Goal: Task Accomplishment & Management: Use online tool/utility

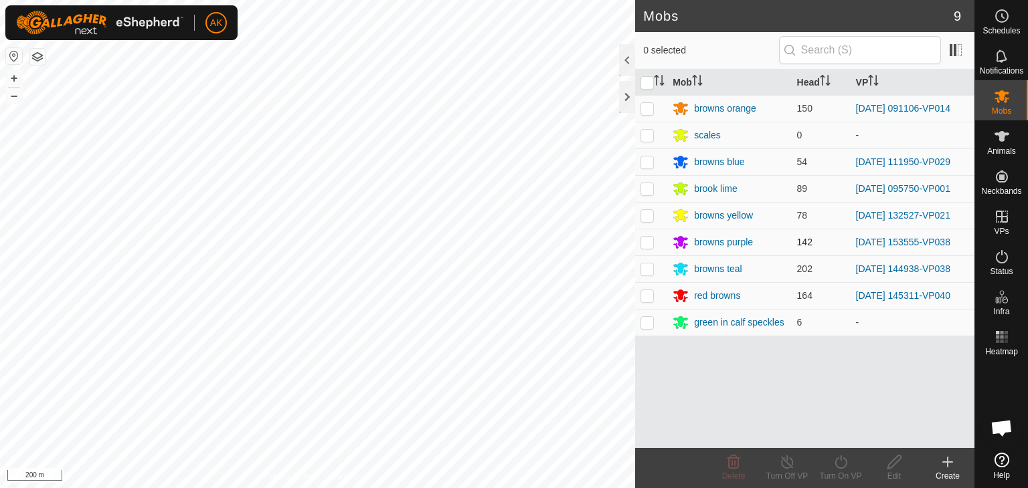
click at [648, 239] on p-checkbox at bounding box center [646, 242] width 13 height 11
checkbox input "true"
click at [844, 467] on icon at bounding box center [840, 462] width 12 height 13
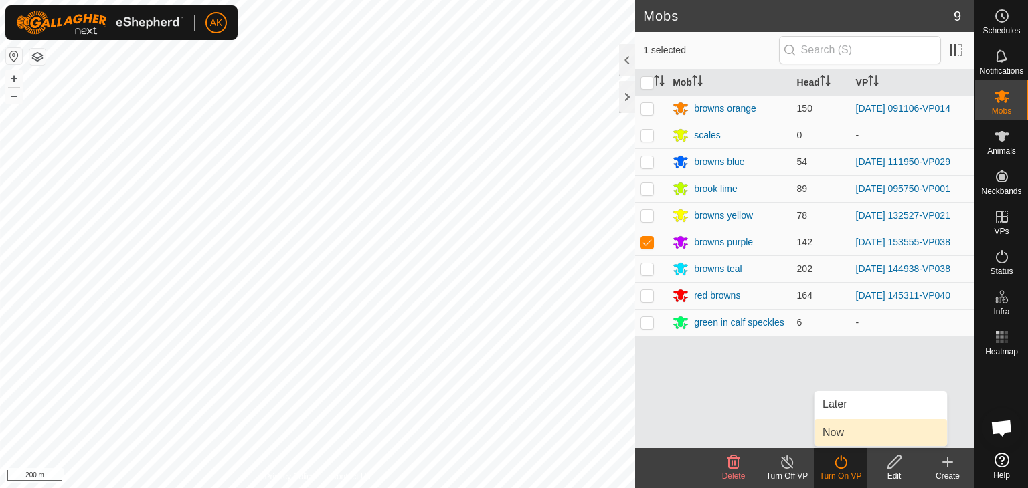
click at [834, 431] on link "Now" at bounding box center [880, 432] width 132 height 27
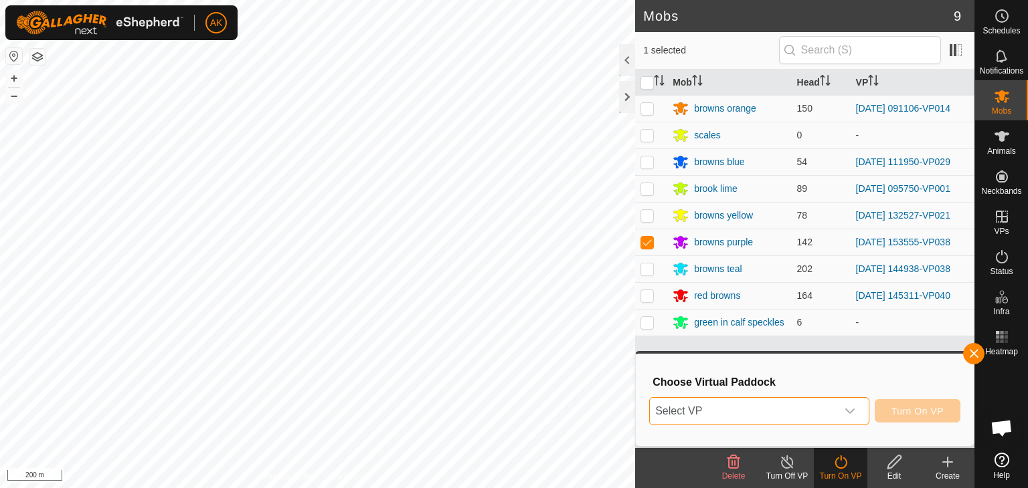
click at [682, 405] on span "Select VP" at bounding box center [743, 411] width 187 height 27
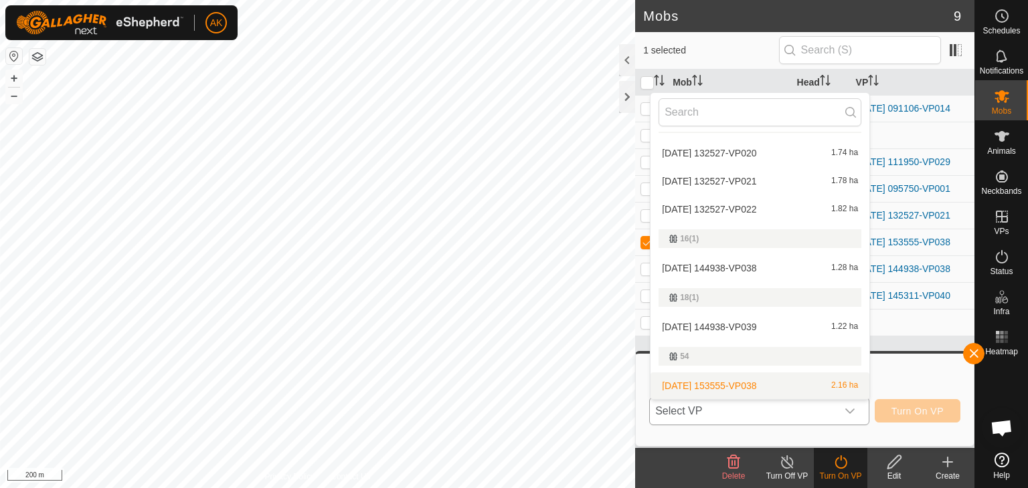
scroll to position [90, 0]
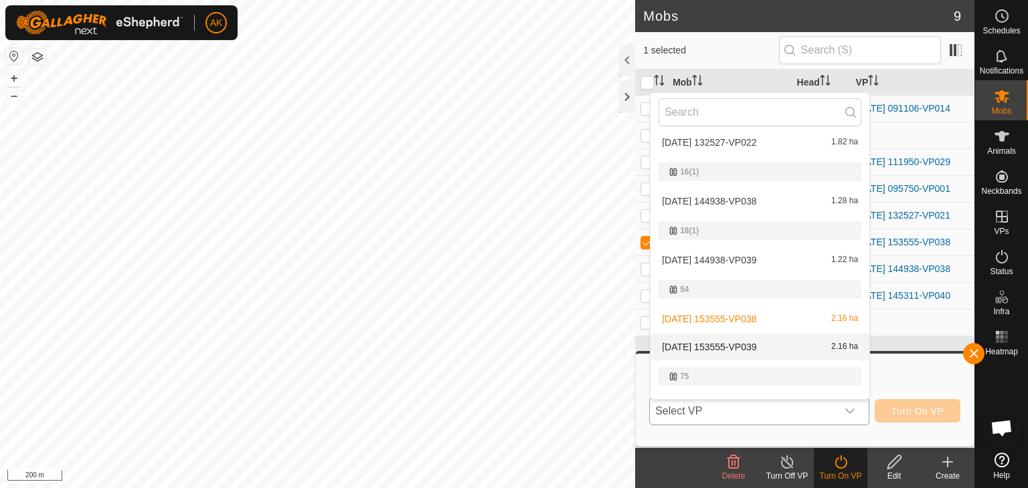
click at [706, 343] on li "[DATE] 153555-VP039 2.16 ha" at bounding box center [759, 347] width 219 height 27
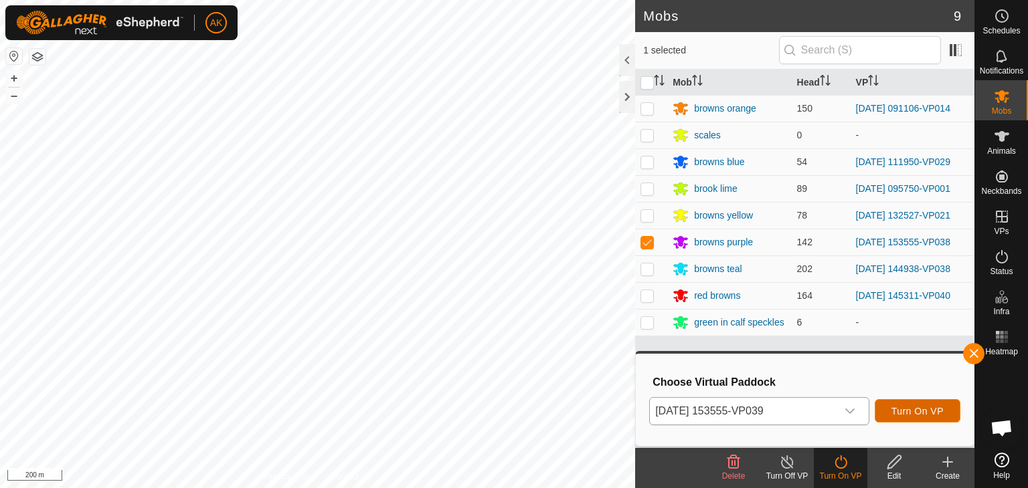
click at [926, 418] on button "Turn On VP" at bounding box center [917, 410] width 86 height 23
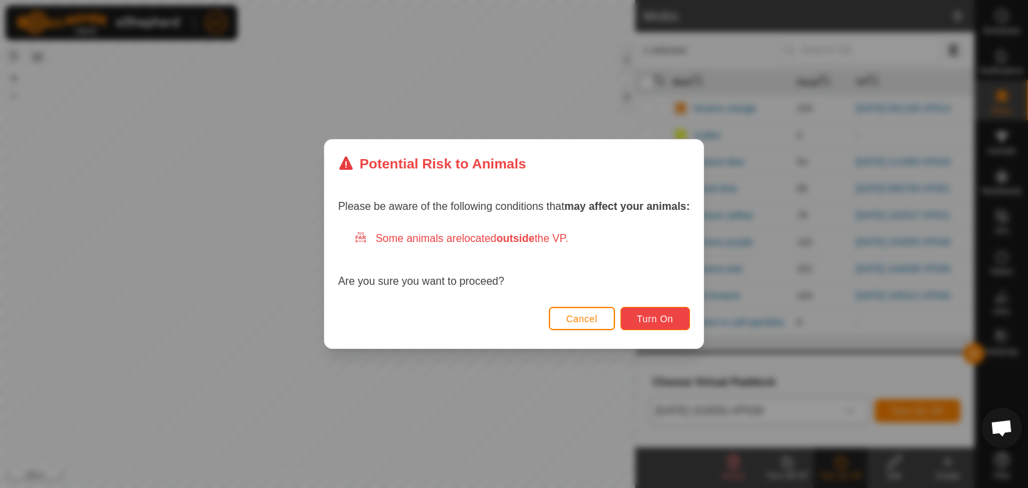
click at [658, 316] on span "Turn On" at bounding box center [655, 319] width 36 height 11
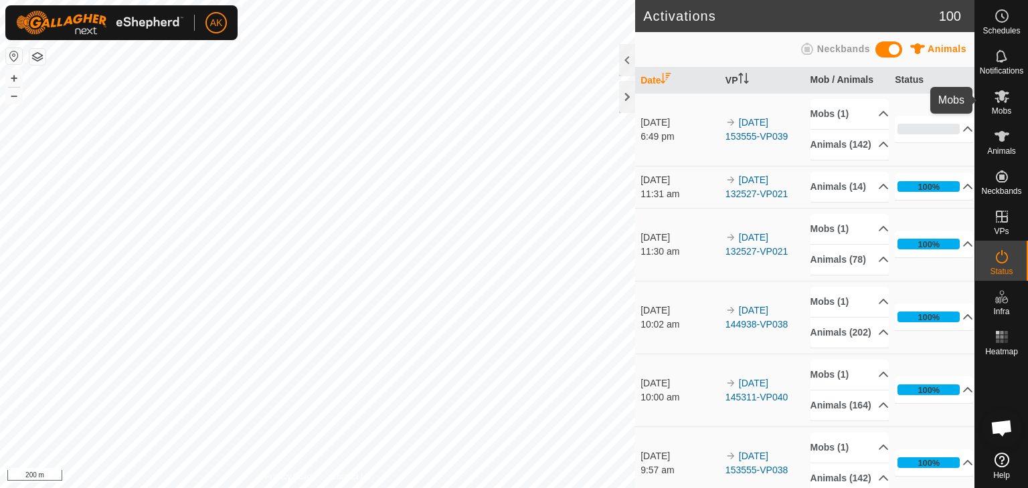
click at [1006, 98] on icon at bounding box center [1001, 96] width 16 height 16
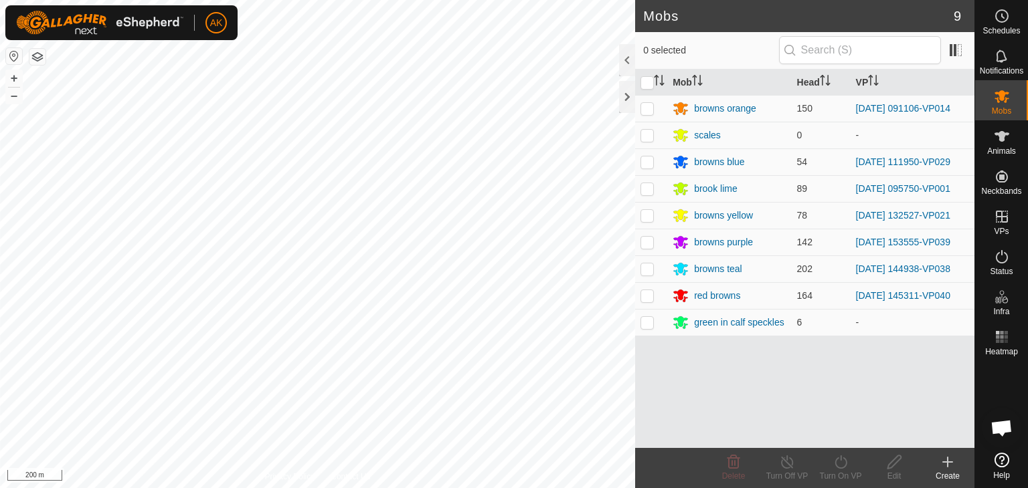
click at [645, 108] on p-checkbox at bounding box center [646, 108] width 13 height 11
checkbox input "true"
click at [843, 460] on icon at bounding box center [840, 462] width 17 height 16
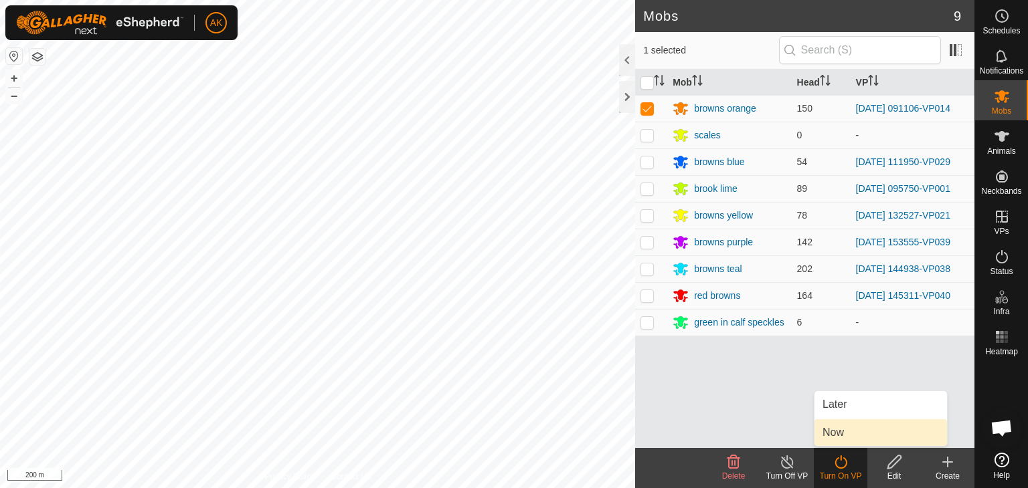
click at [844, 434] on link "Now" at bounding box center [880, 432] width 132 height 27
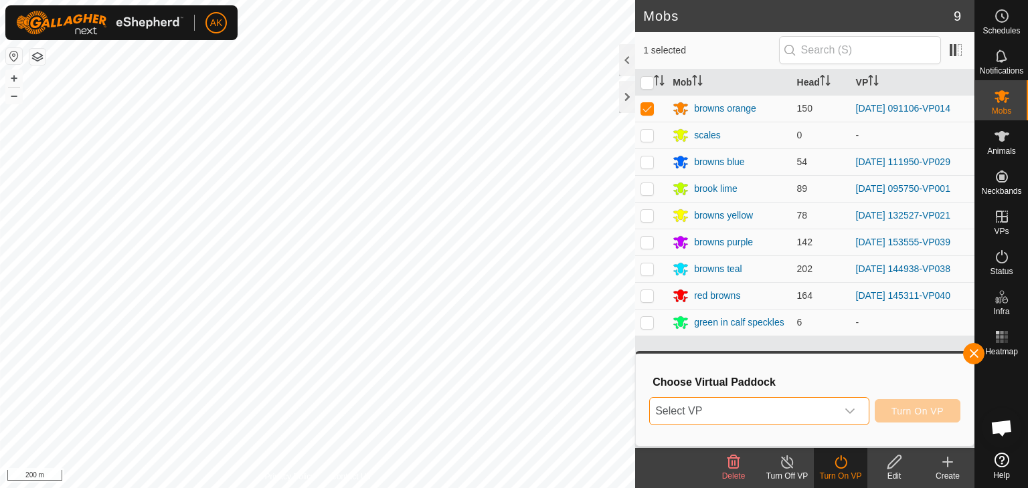
click at [828, 405] on span "Select VP" at bounding box center [743, 411] width 187 height 27
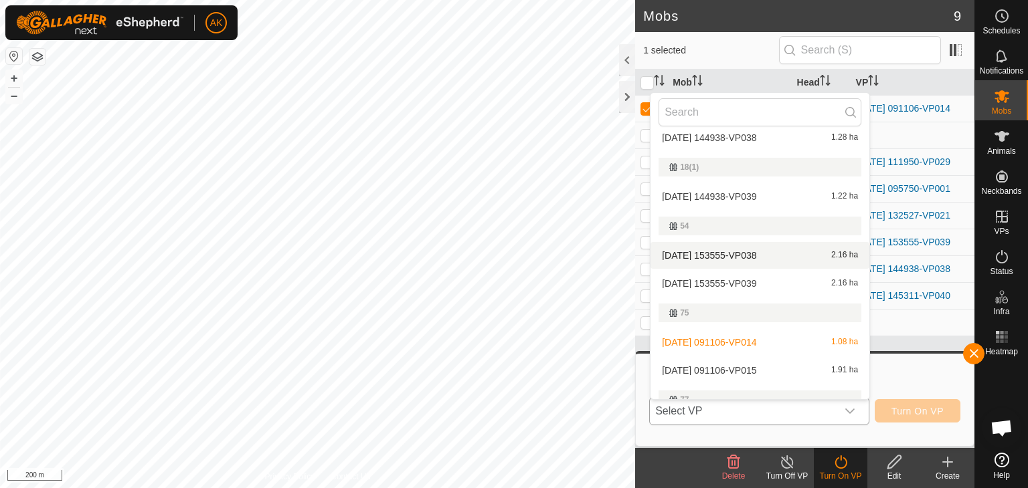
scroll to position [157, 0]
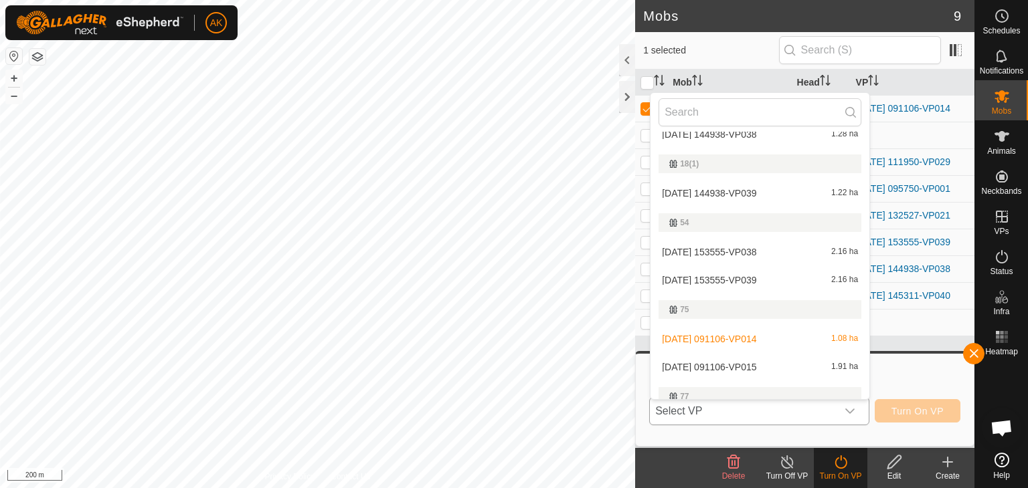
click at [737, 363] on li "[DATE] 091106-VP015 1.91 ha" at bounding box center [759, 367] width 219 height 27
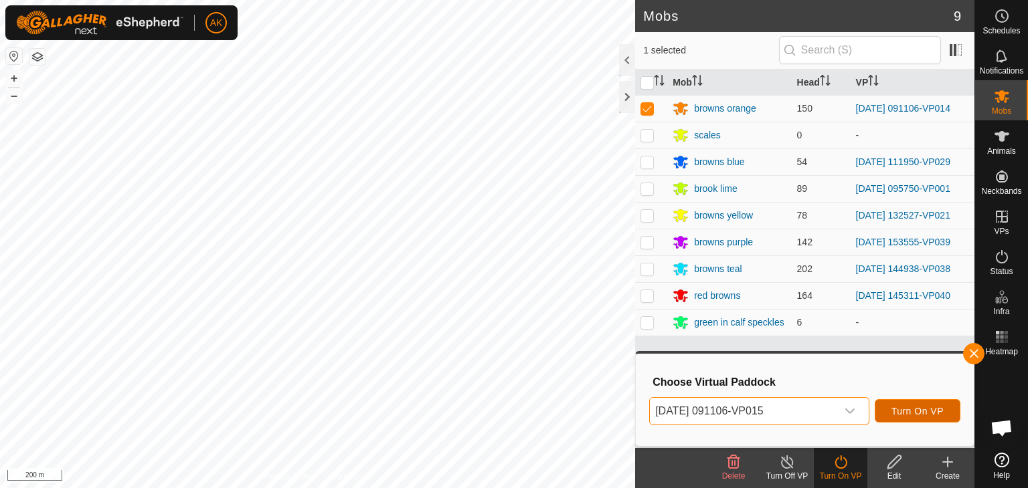
click at [898, 418] on button "Turn On VP" at bounding box center [917, 410] width 86 height 23
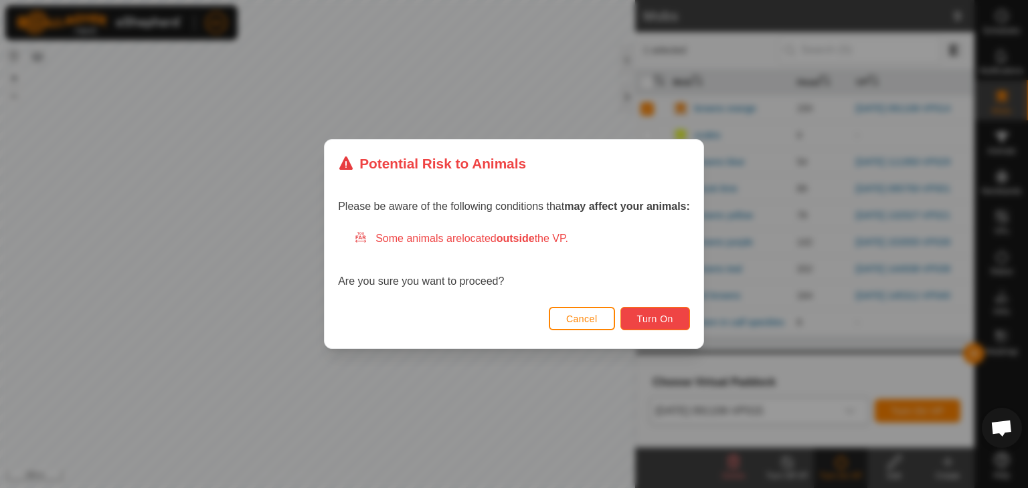
click at [666, 320] on span "Turn On" at bounding box center [655, 319] width 36 height 11
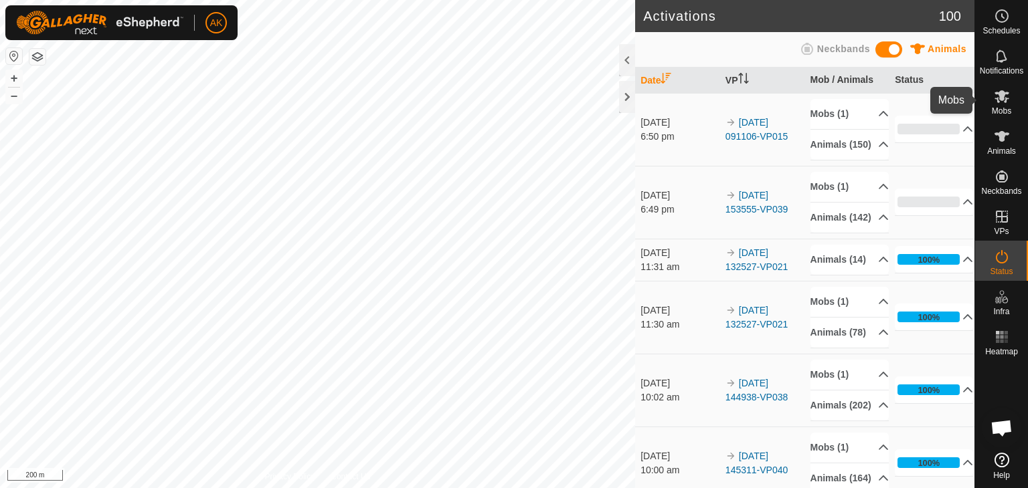
click at [1003, 107] on span "Mobs" at bounding box center [1000, 111] width 19 height 8
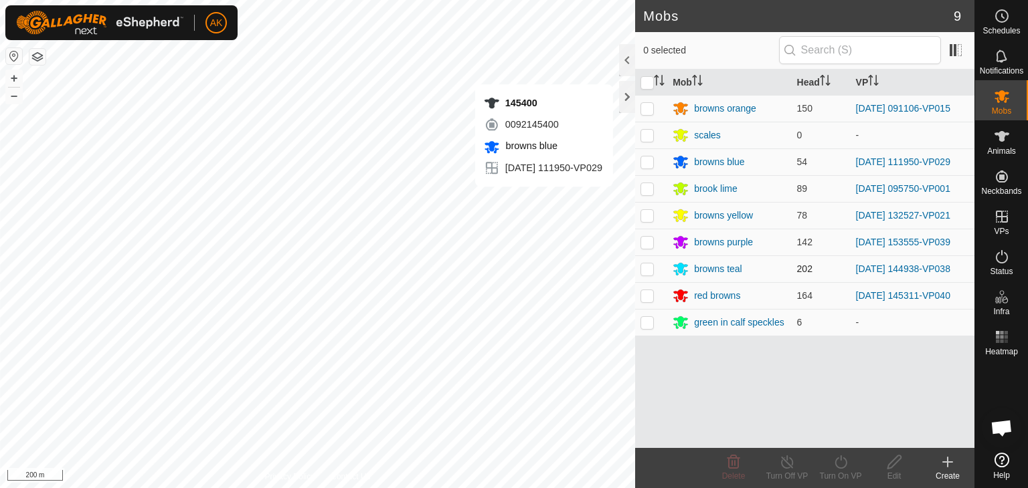
click at [644, 272] on p-checkbox at bounding box center [646, 269] width 13 height 11
checkbox input "true"
click at [846, 462] on icon at bounding box center [840, 462] width 12 height 13
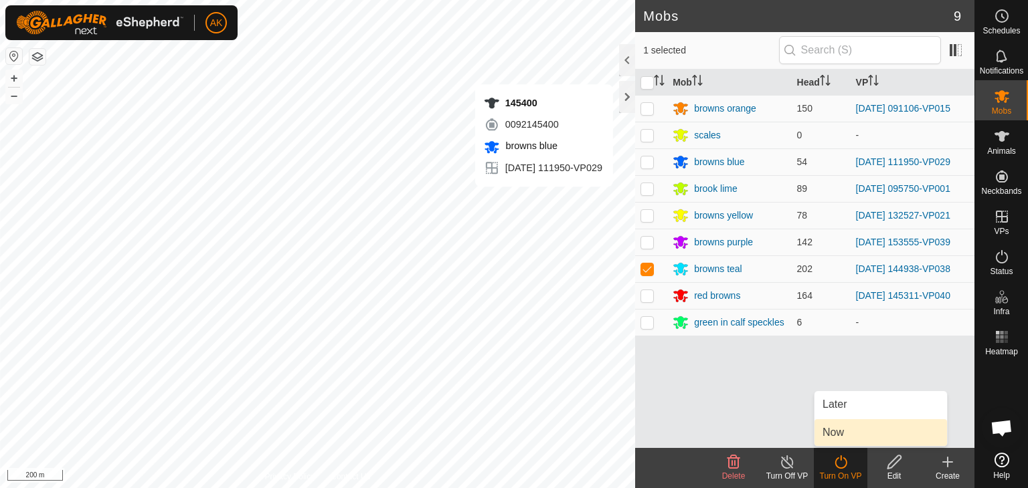
click at [850, 438] on link "Now" at bounding box center [880, 432] width 132 height 27
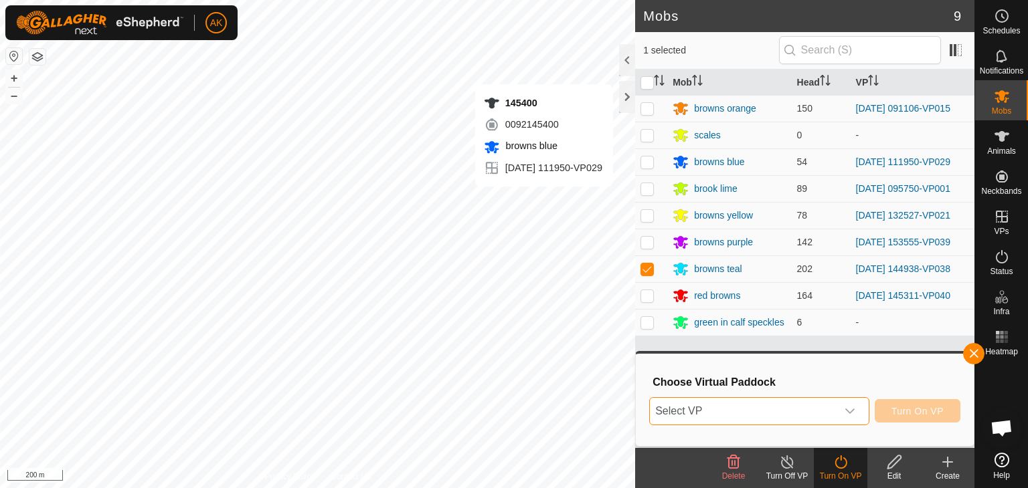
click at [812, 411] on span "Select VP" at bounding box center [743, 411] width 187 height 27
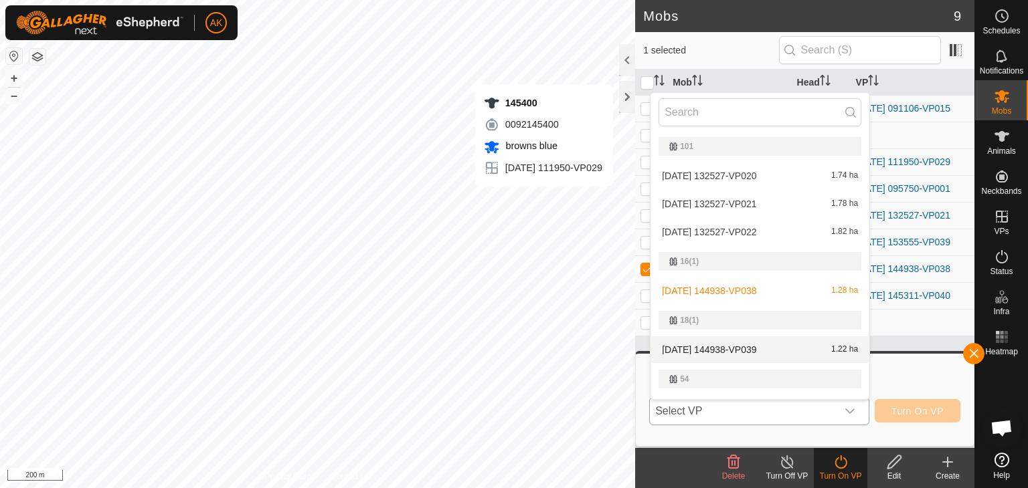
scroll to position [23, 0]
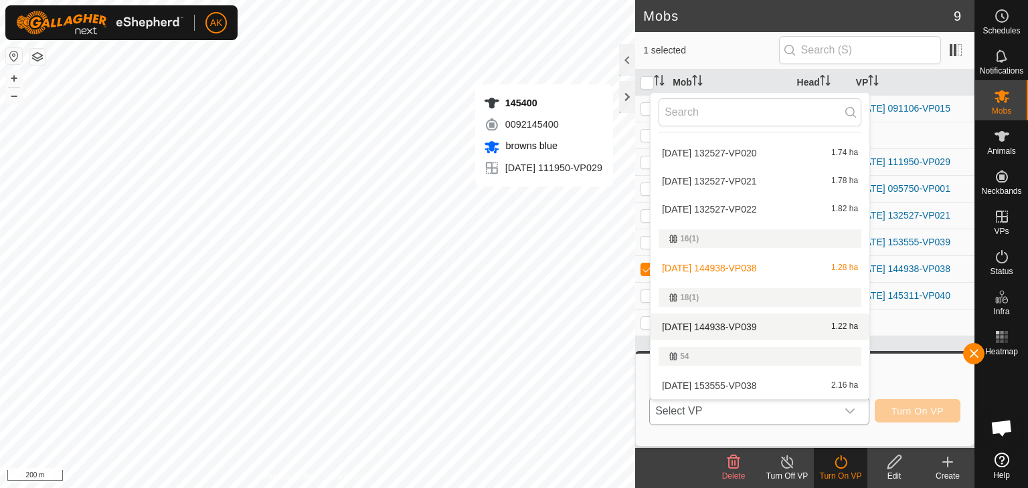
click at [732, 324] on li "[DATE] 144938-VP039 1.22 ha" at bounding box center [759, 327] width 219 height 27
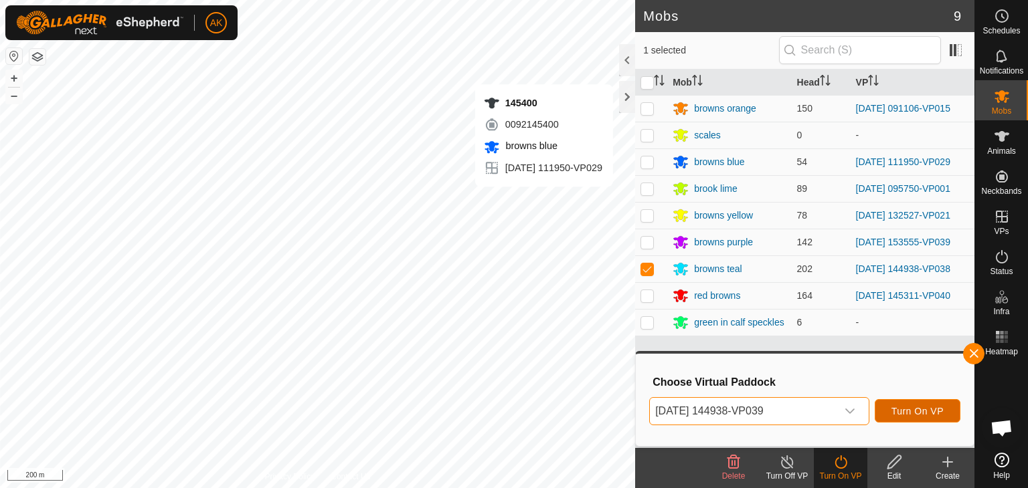
click at [922, 415] on span "Turn On VP" at bounding box center [917, 411] width 52 height 11
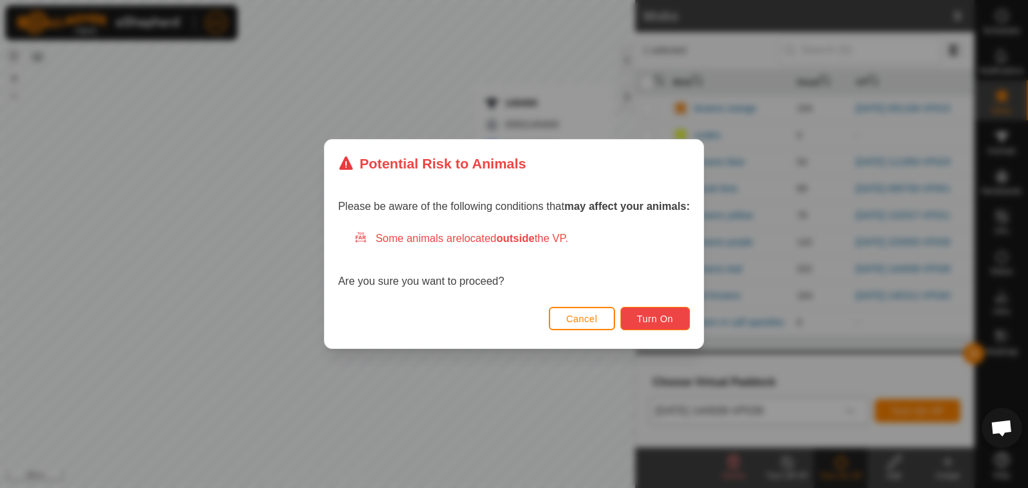
click at [662, 324] on button "Turn On" at bounding box center [655, 318] width 70 height 23
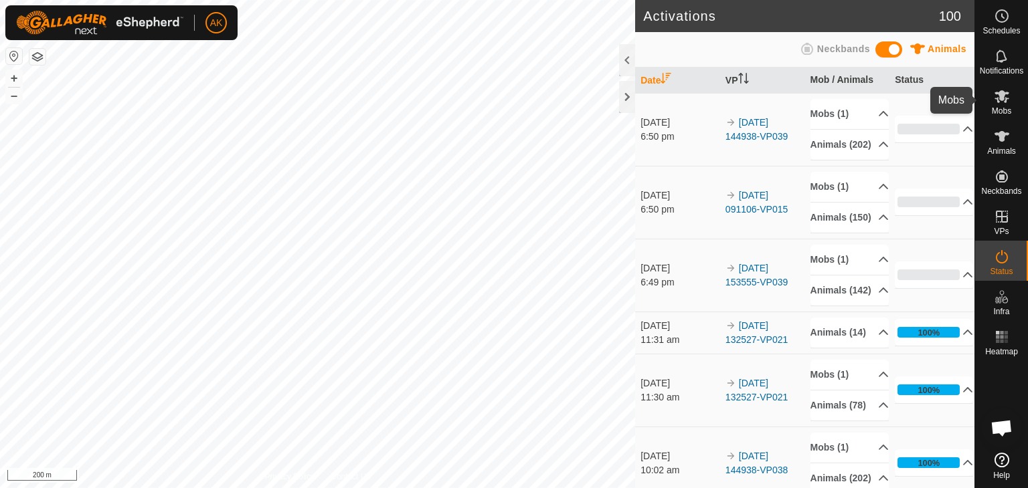
click at [1006, 102] on icon at bounding box center [1001, 96] width 16 height 16
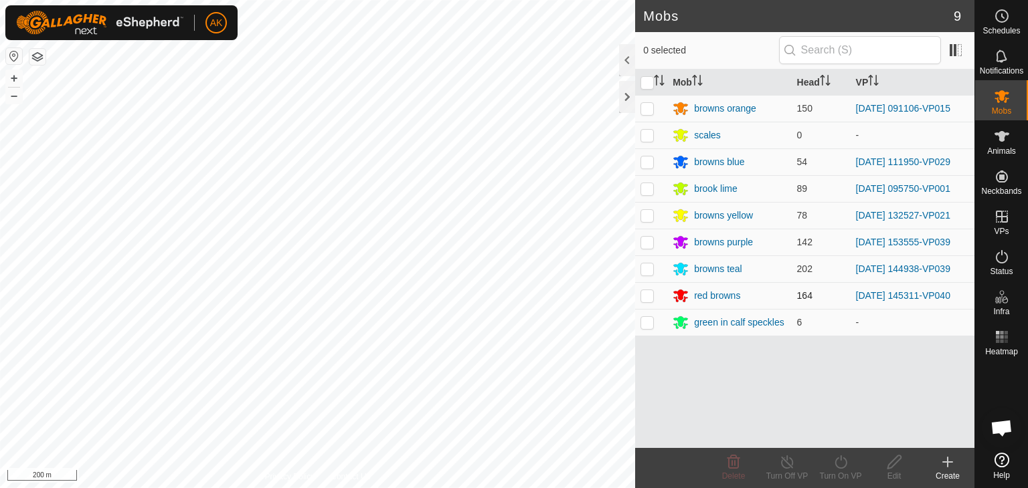
click at [648, 298] on p-checkbox at bounding box center [646, 295] width 13 height 11
checkbox input "true"
click at [839, 463] on icon at bounding box center [840, 462] width 17 height 16
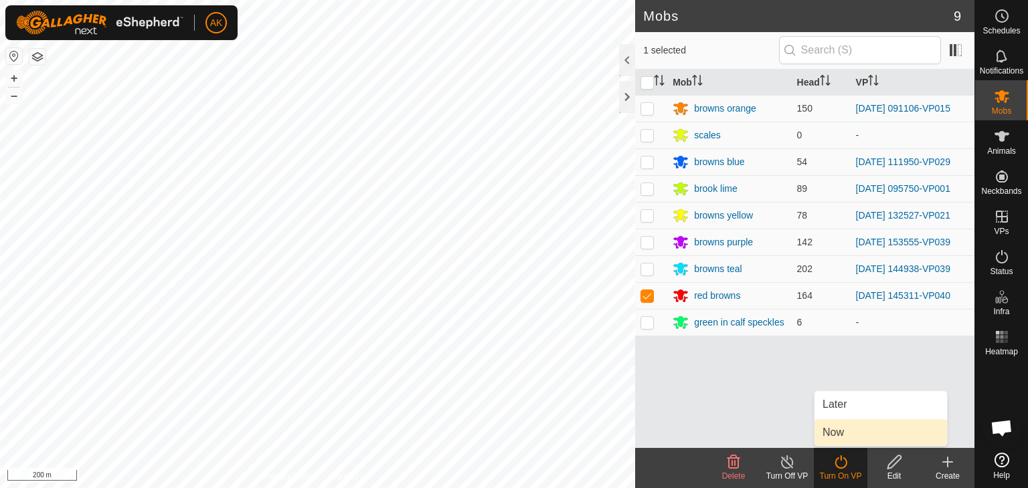
click at [844, 437] on link "Now" at bounding box center [880, 432] width 132 height 27
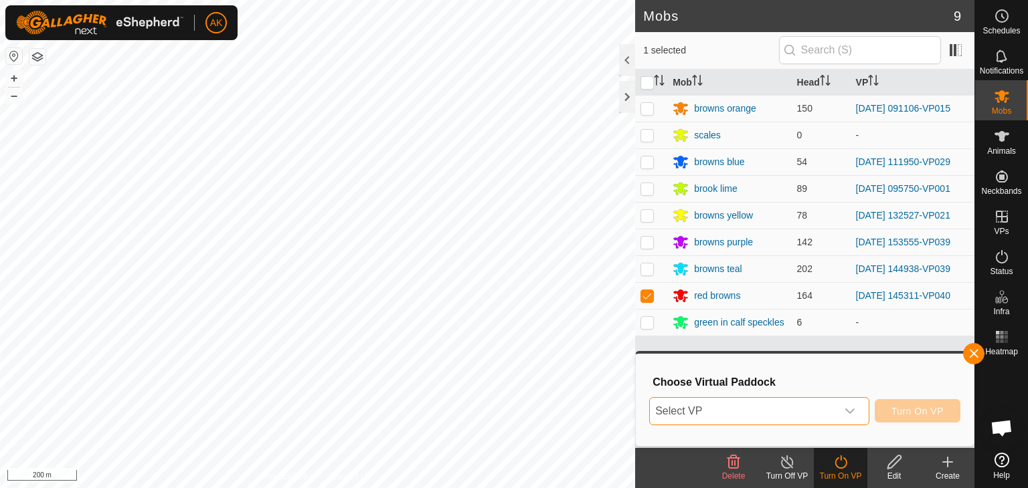
click at [817, 409] on span "Select VP" at bounding box center [743, 411] width 187 height 27
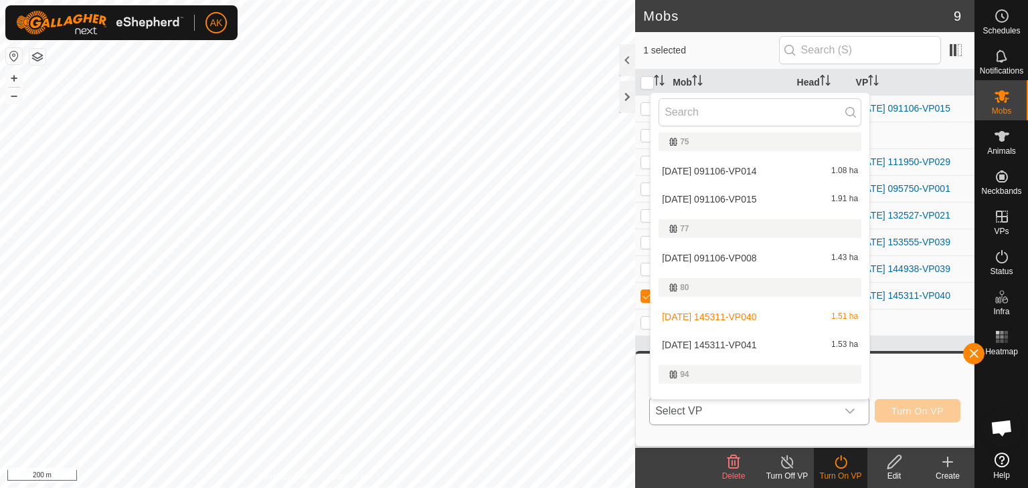
scroll to position [424, 0]
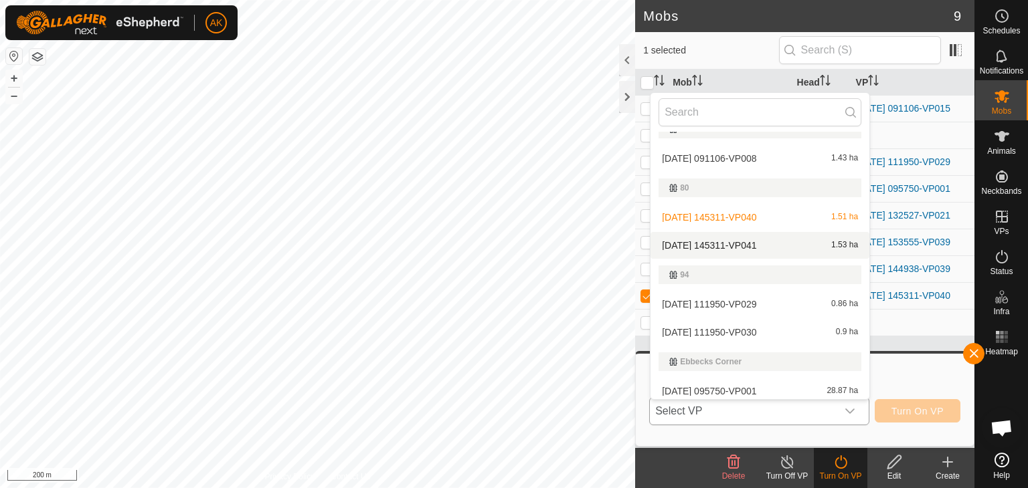
click at [736, 243] on li "[DATE] 145311-VP041 1.53 ha" at bounding box center [759, 245] width 219 height 27
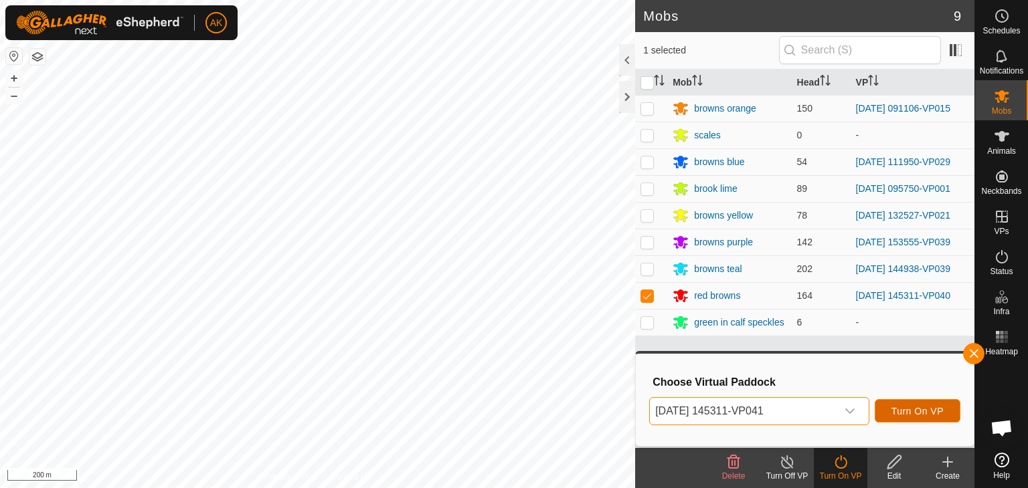
click at [925, 413] on span "Turn On VP" at bounding box center [917, 411] width 52 height 11
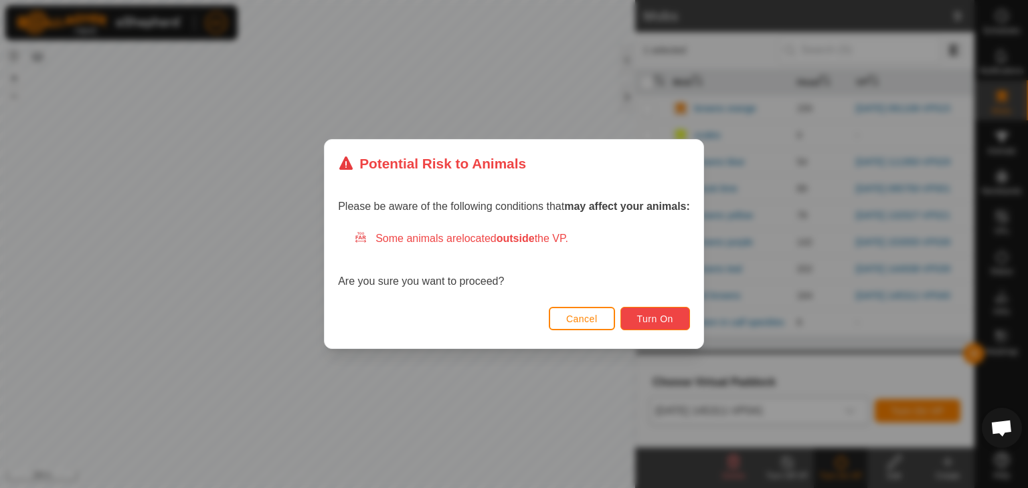
click at [682, 328] on button "Turn On" at bounding box center [655, 318] width 70 height 23
